Goal: Information Seeking & Learning: Find specific fact

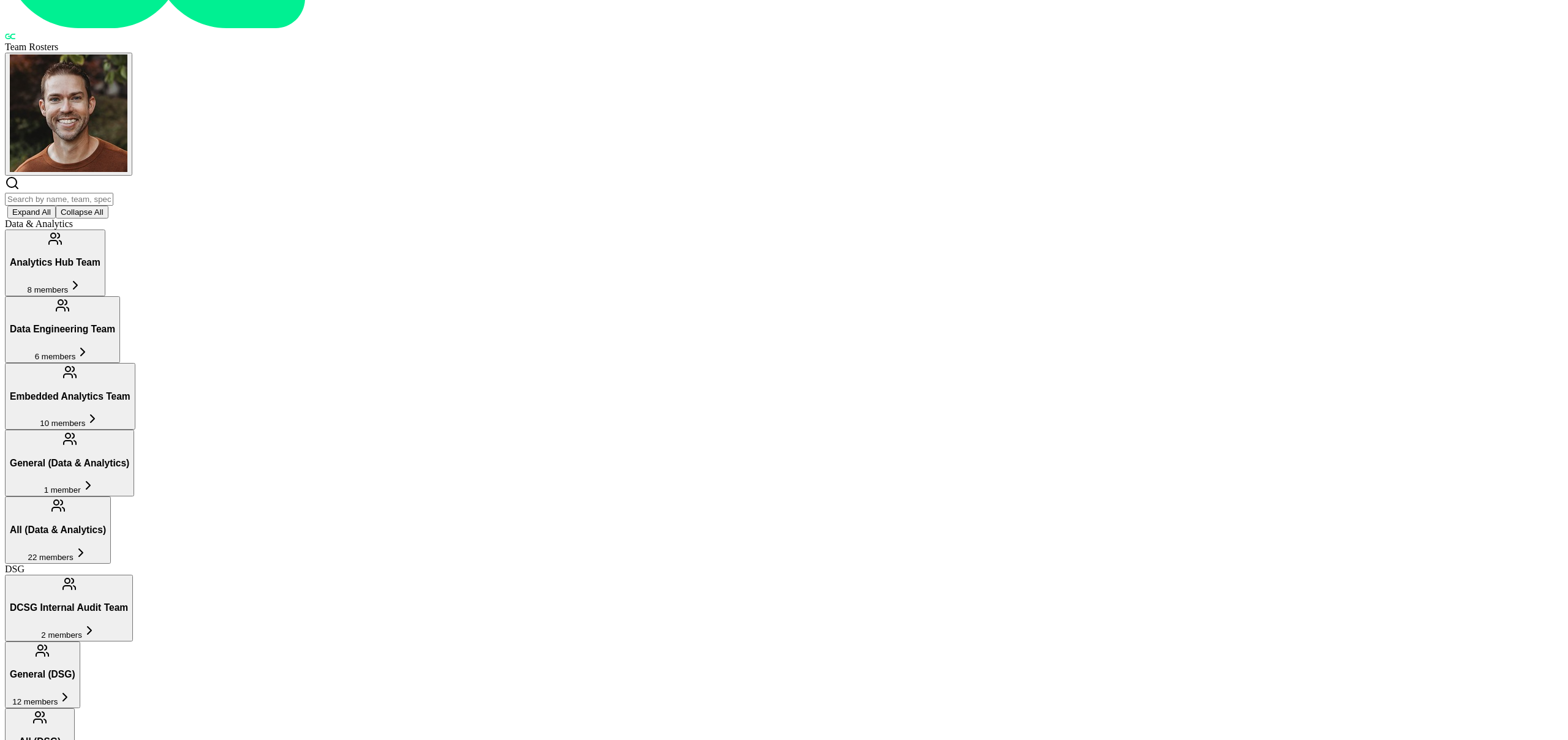
scroll to position [129, 0]
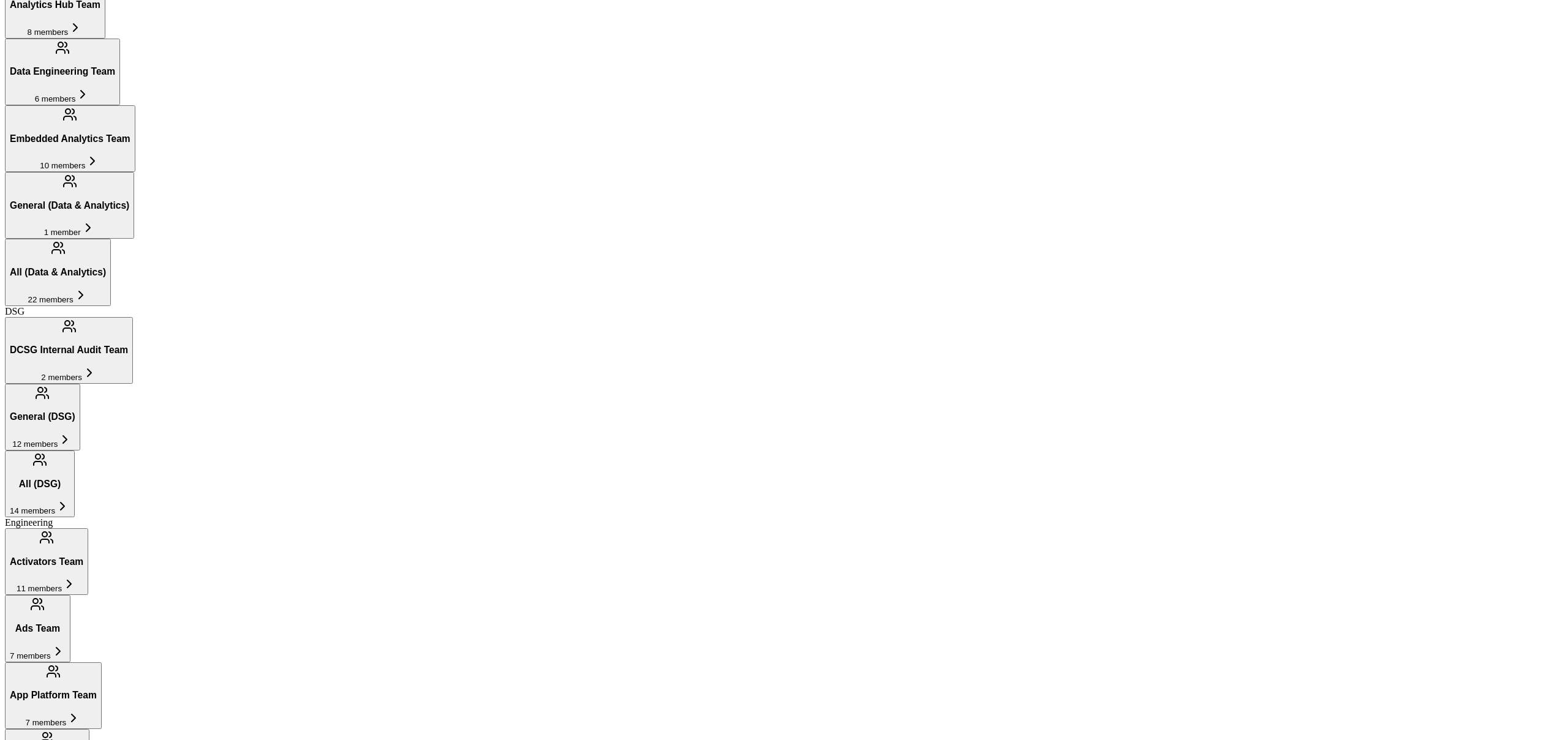
scroll to position [382, 0]
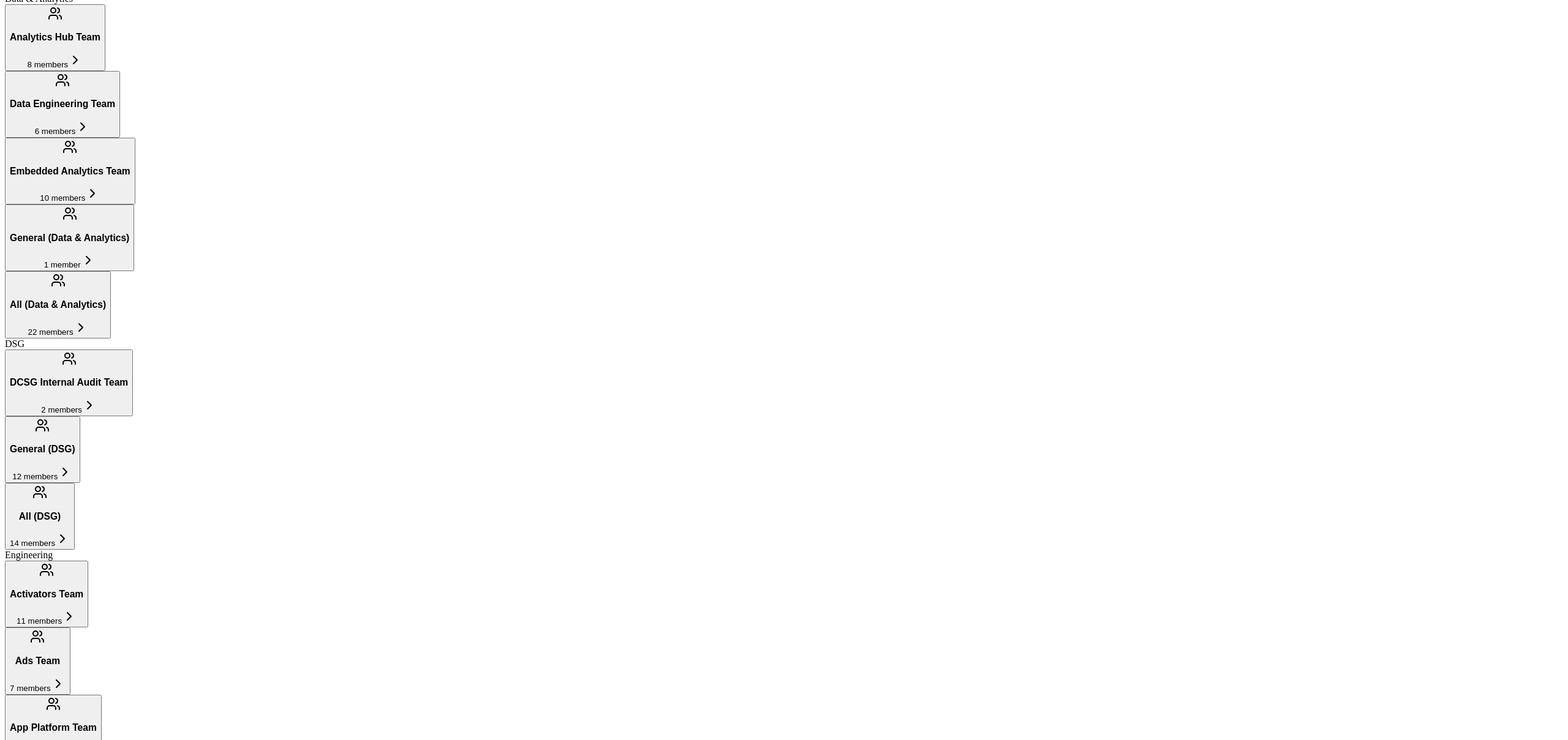
scroll to position [343, 0]
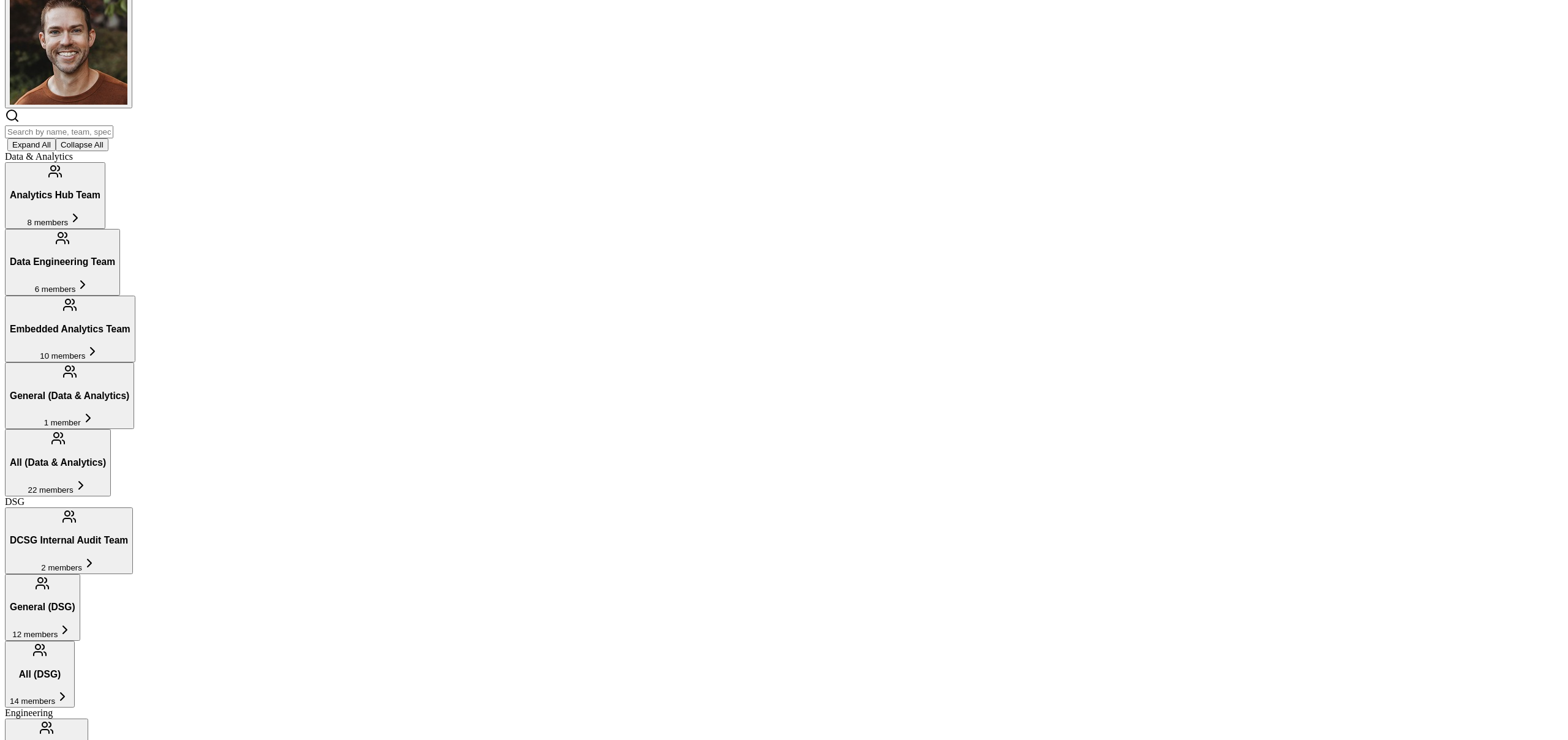
scroll to position [185, 0]
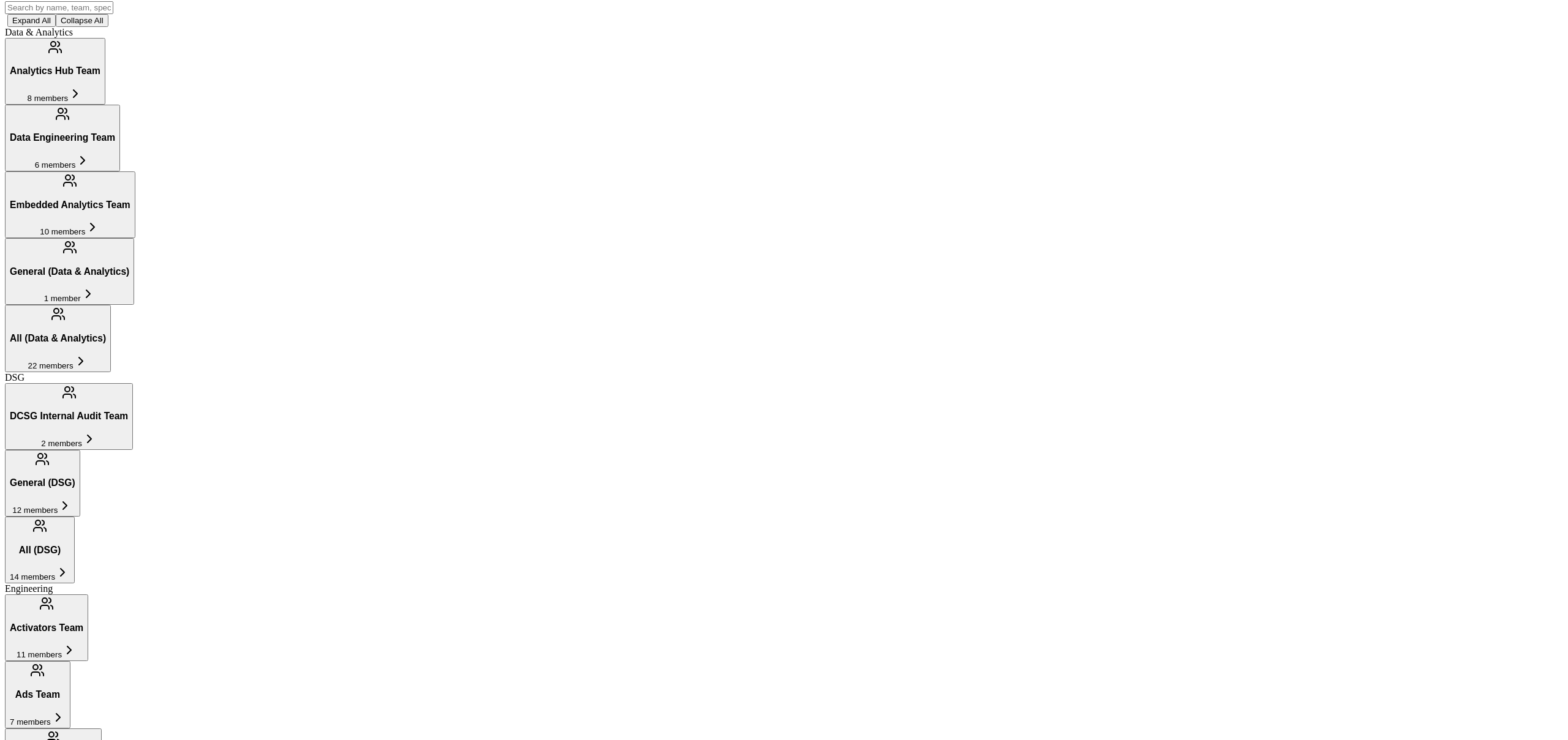
scroll to position [198, 0]
